Goal: Information Seeking & Learning: Check status

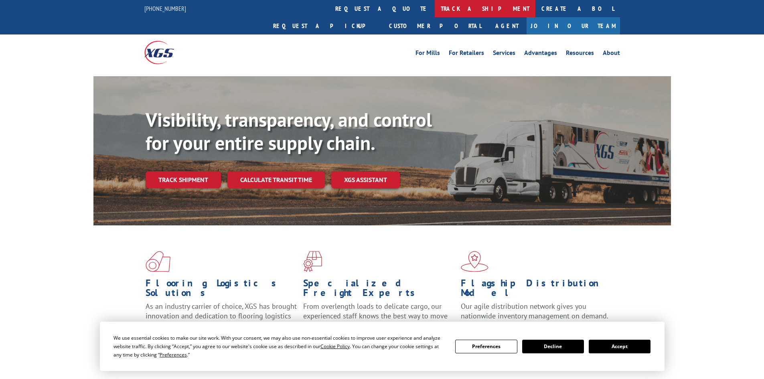
click at [435, 11] on link "track a shipment" at bounding box center [485, 8] width 101 height 17
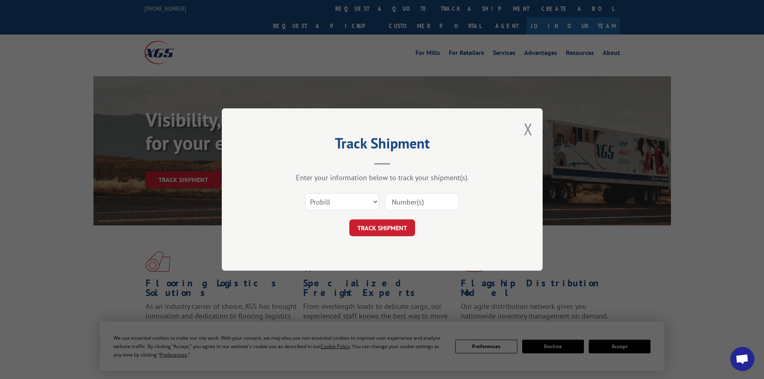
click at [397, 202] on input at bounding box center [422, 201] width 74 height 17
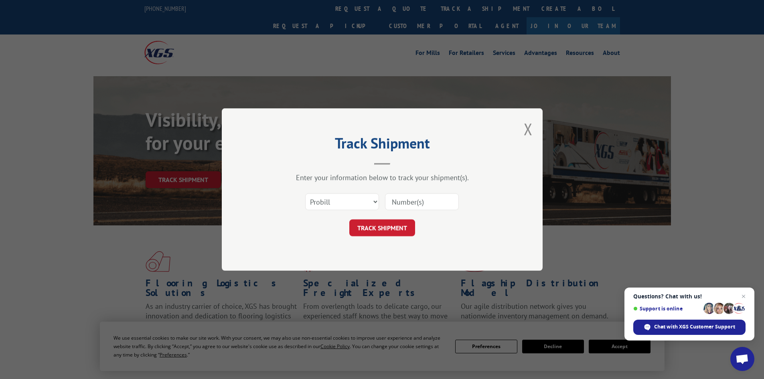
paste input "17523218"
type input "17523218"
click at [386, 231] on button "TRACK SHIPMENT" at bounding box center [382, 227] width 66 height 17
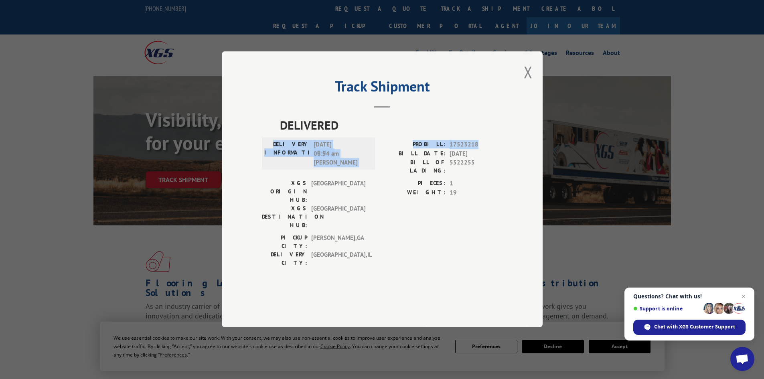
drag, startPoint x: 478, startPoint y: 161, endPoint x: 284, endPoint y: 158, distance: 194.2
click at [284, 158] on div "DELIVERY INFORMATION: [DATE] 08:54 am [PERSON_NAME]: 17523218 BILL DATE: [DATE]…" at bounding box center [382, 159] width 241 height 39
copy div "DELIVERY INFORMATION: [DATE] 08:54 am [PERSON_NAME]: 17523218"
click at [527, 83] on button "Close modal" at bounding box center [528, 71] width 9 height 21
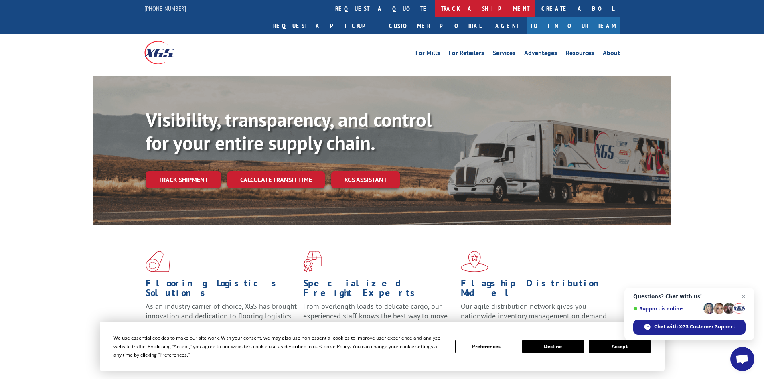
click at [435, 2] on link "track a shipment" at bounding box center [485, 8] width 101 height 17
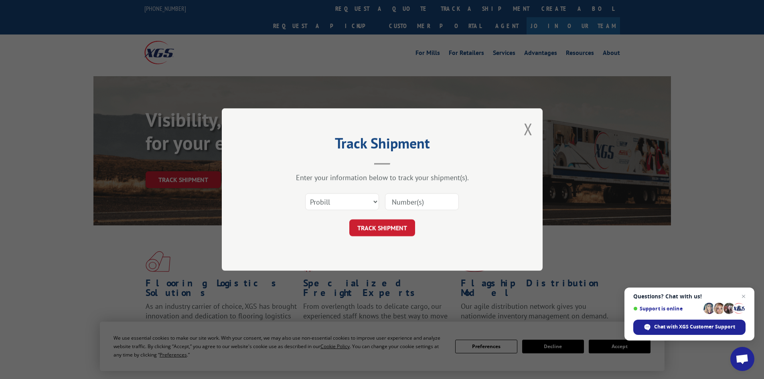
click at [398, 200] on input at bounding box center [422, 201] width 74 height 17
paste input "16331844"
type input "16331844"
click at [368, 223] on button "TRACK SHIPMENT" at bounding box center [382, 227] width 66 height 17
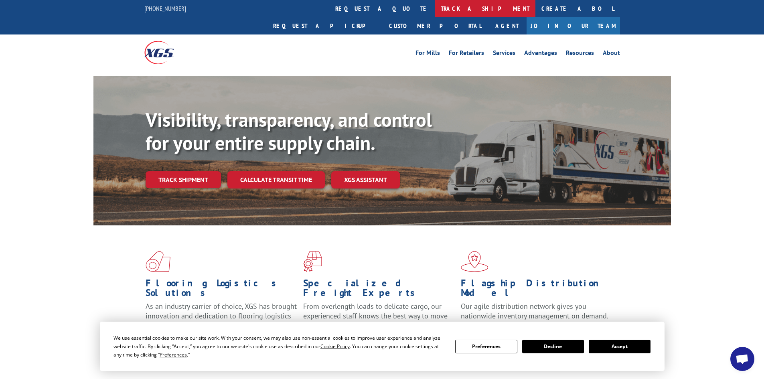
click at [435, 10] on link "track a shipment" at bounding box center [485, 8] width 101 height 17
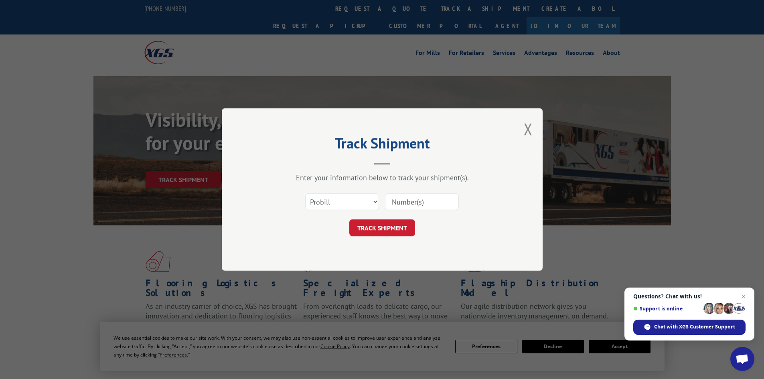
click at [393, 204] on input at bounding box center [422, 201] width 74 height 17
paste input "17479012"
type input "17479012"
click at [386, 230] on button "TRACK SHIPMENT" at bounding box center [382, 227] width 66 height 17
